Goal: Task Accomplishment & Management: Manage account settings

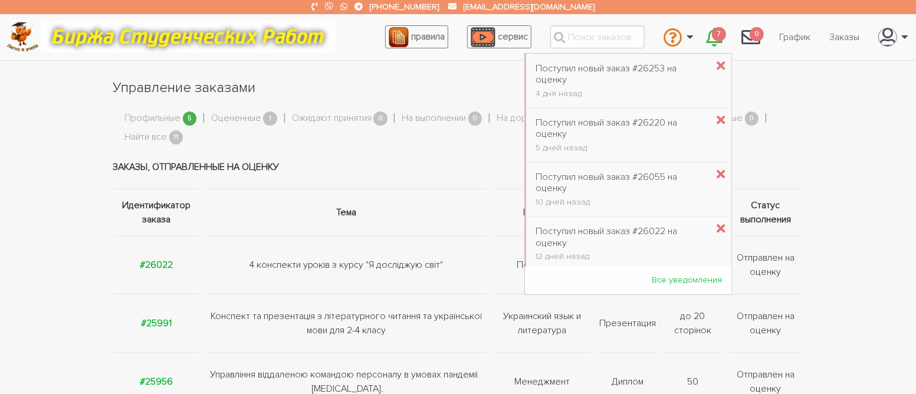
click at [712, 43] on icon "\a \a 7\a" at bounding box center [714, 37] width 17 height 19
click at [645, 74] on div "Поступил новый заказ #26253 на оценку" at bounding box center [622, 74] width 172 height 22
